Goal: Transaction & Acquisition: Purchase product/service

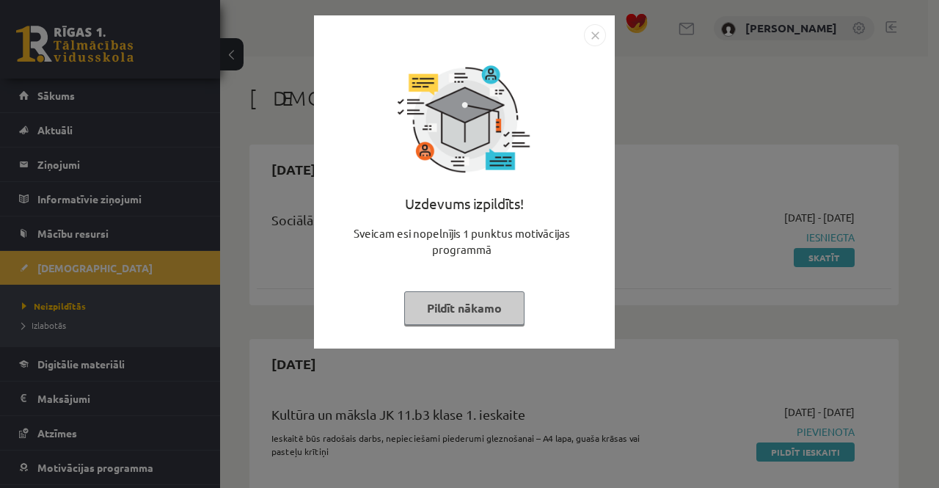
click at [469, 299] on button "Pildīt nākamo" at bounding box center [464, 308] width 120 height 34
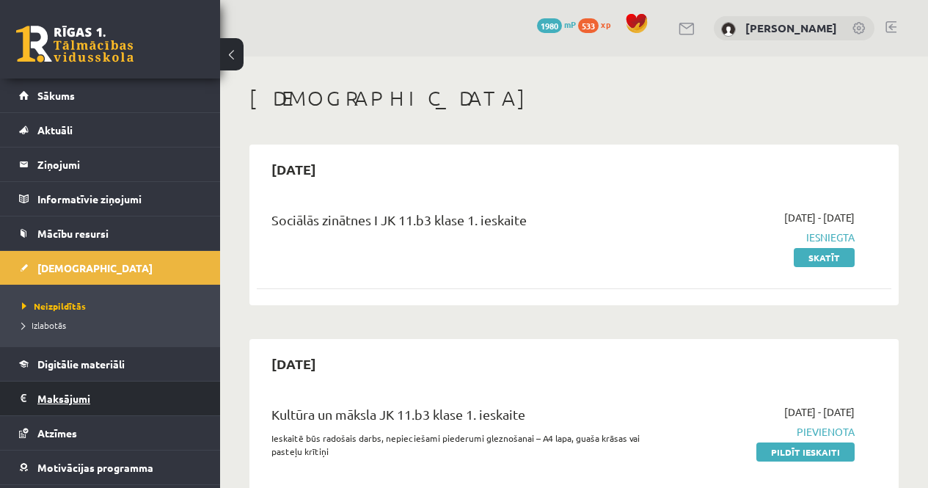
click at [88, 414] on li "Maksājumi 0" at bounding box center [110, 398] width 220 height 35
click at [86, 404] on legend "Maksājumi 0" at bounding box center [119, 398] width 164 height 34
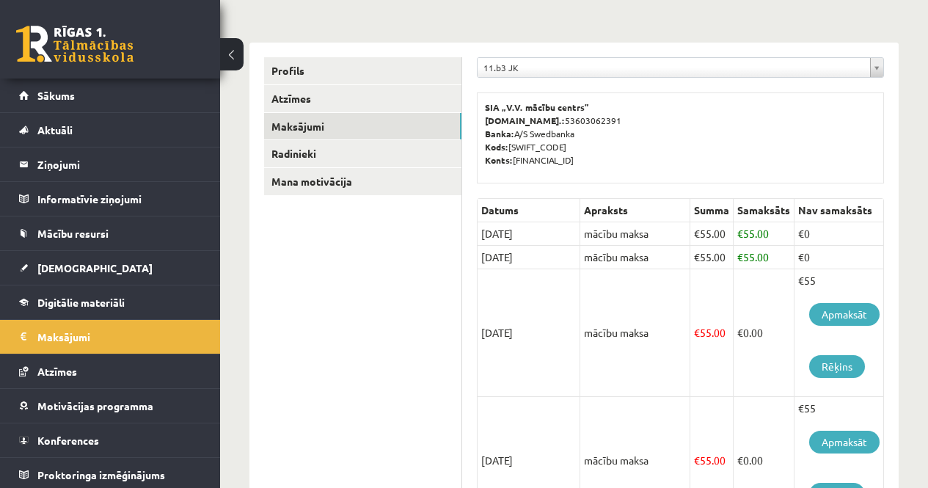
scroll to position [220, 0]
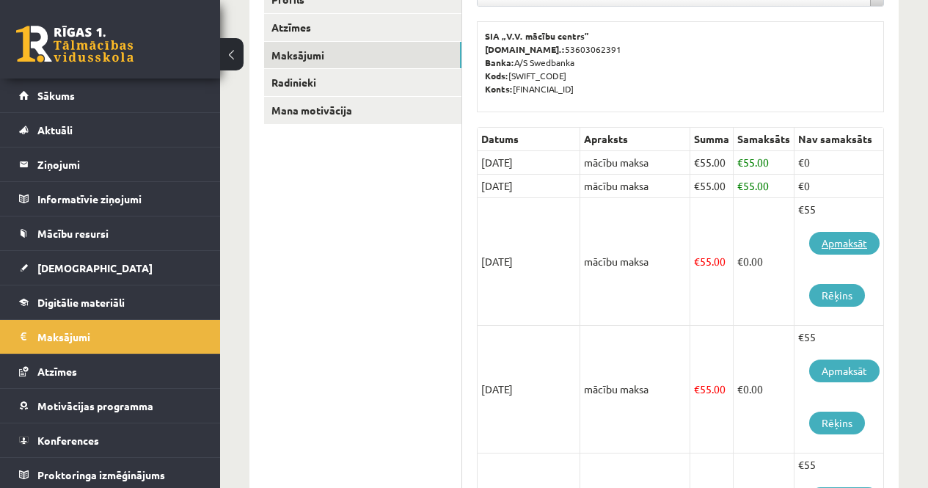
click at [824, 239] on link "Apmaksāt" at bounding box center [844, 243] width 70 height 23
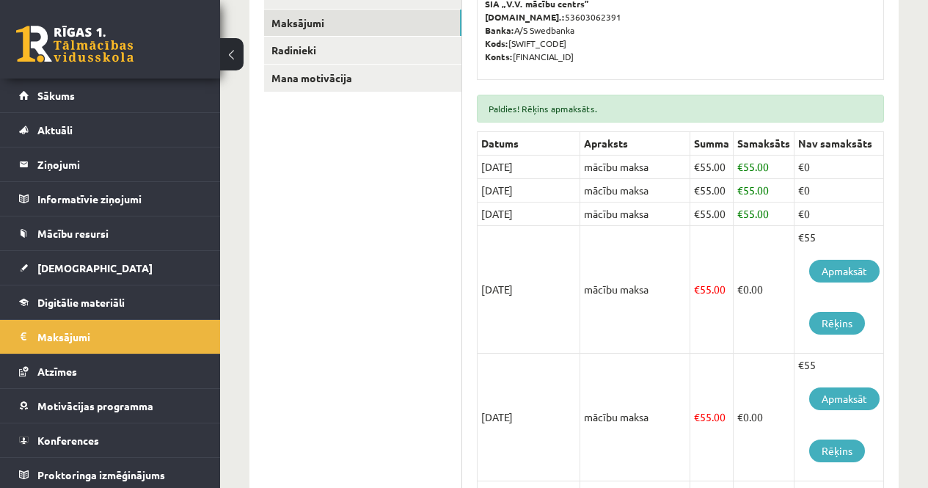
scroll to position [367, 0]
